Goal: Transaction & Acquisition: Book appointment/travel/reservation

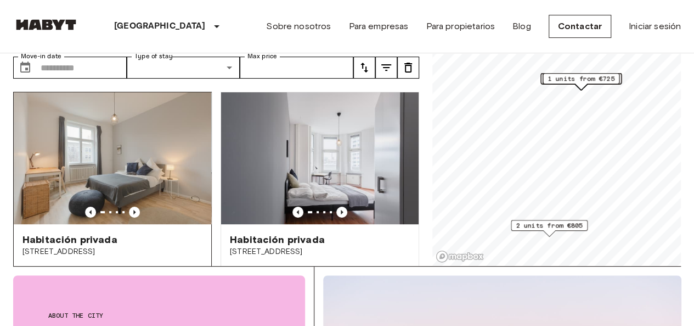
click at [160, 116] on img at bounding box center [113, 158] width 198 height 132
